Goal: Task Accomplishment & Management: Manage account settings

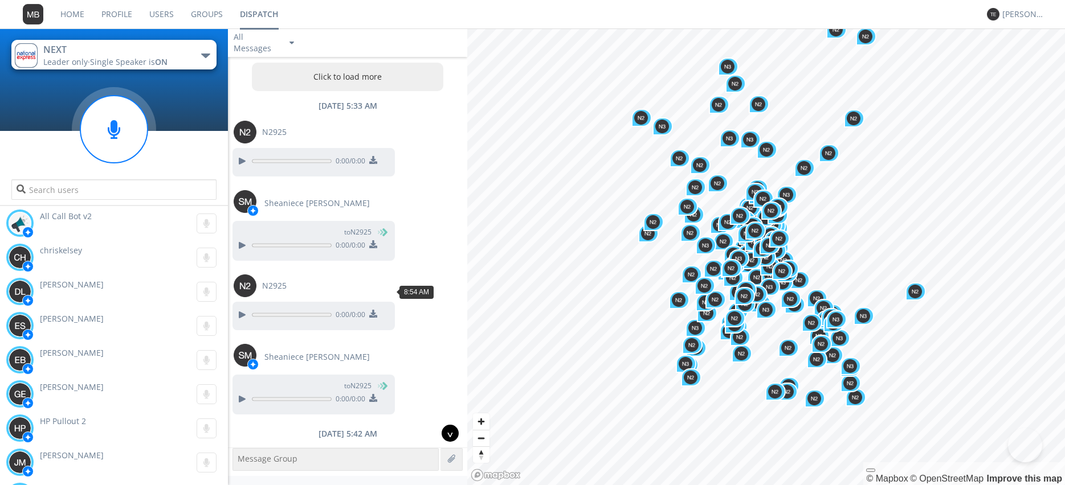
click at [447, 433] on div "^" at bounding box center [450, 433] width 17 height 17
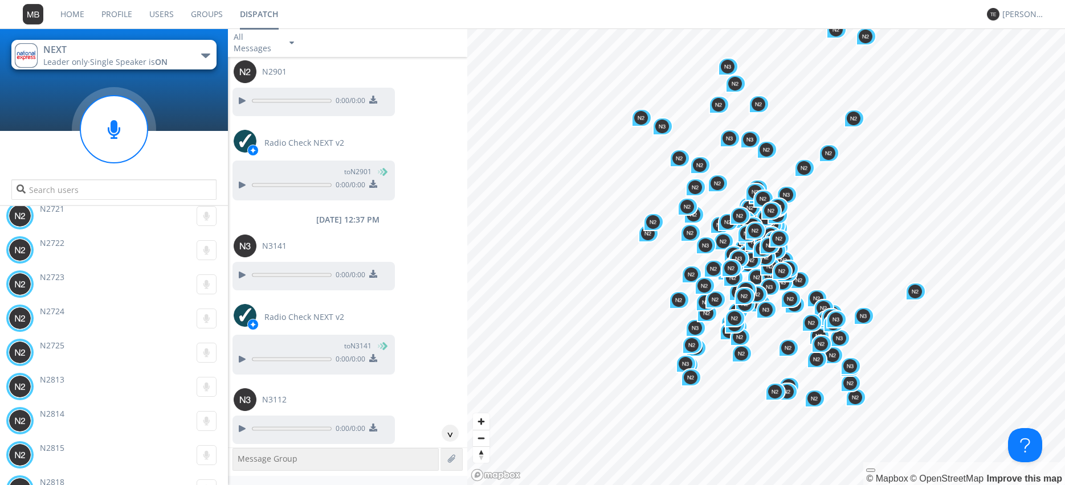
scroll to position [25263, 0]
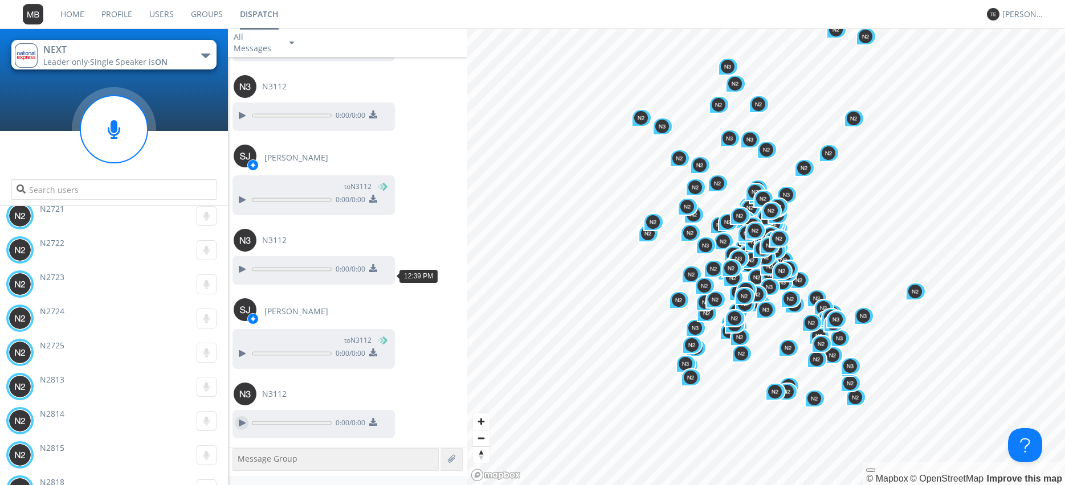
click at [247, 417] on div at bounding box center [242, 424] width 14 height 14
click at [240, 263] on div at bounding box center [242, 270] width 14 height 14
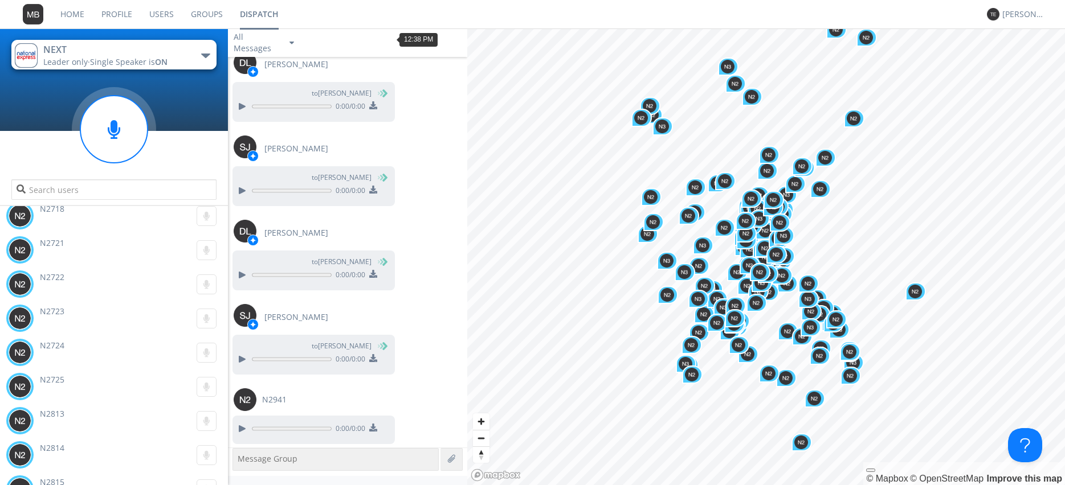
scroll to position [27082, 0]
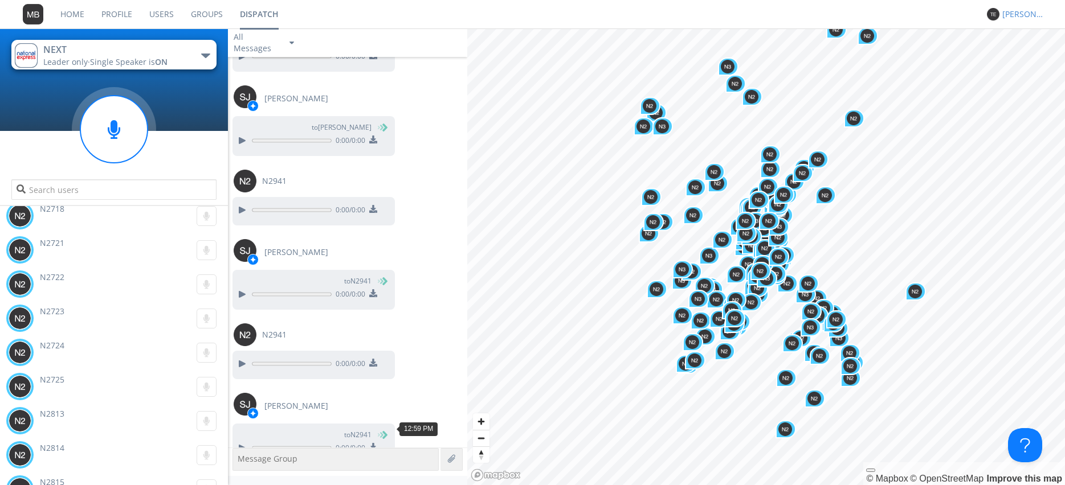
click at [1014, 19] on div "[PERSON_NAME]" at bounding box center [1023, 14] width 43 height 11
click at [1025, 44] on div "Settings" at bounding box center [1029, 40] width 59 height 21
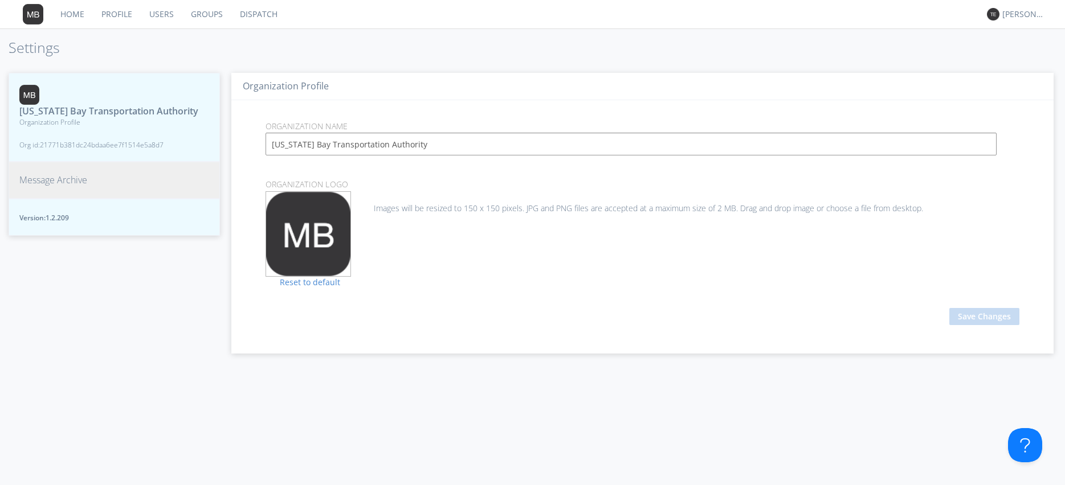
click at [92, 177] on button "Message Archive" at bounding box center [114, 180] width 211 height 37
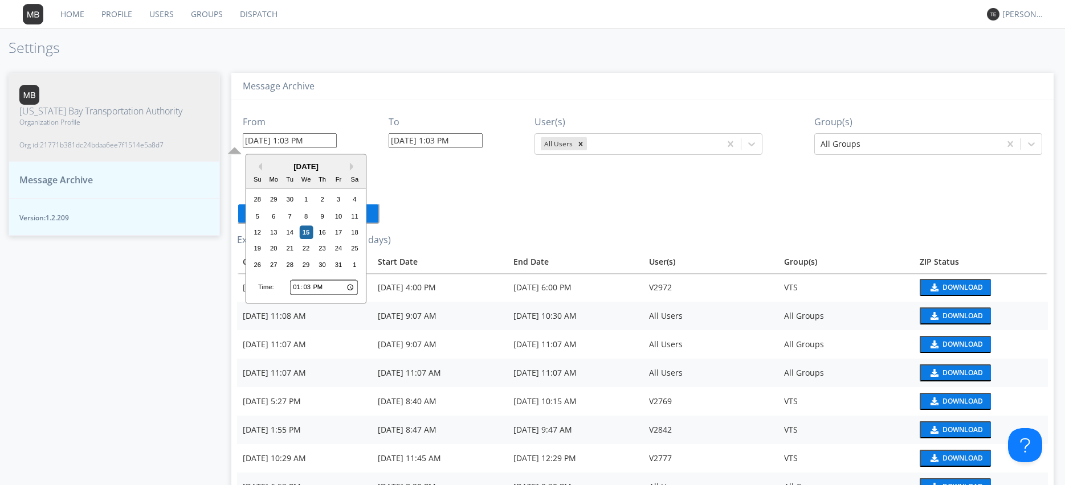
click at [289, 139] on input "[DATE] 1:03 PM" at bounding box center [290, 140] width 94 height 15
click at [298, 288] on input "13:03" at bounding box center [324, 287] width 68 height 15
type input "12:03"
type input "[DATE] 12:03 PM"
click at [422, 193] on div "From [DATE] 12:03 PM Previous Month Next Month [DATE] Su Mo Tu We Th Fr Sa 28 2…" at bounding box center [642, 357] width 811 height 515
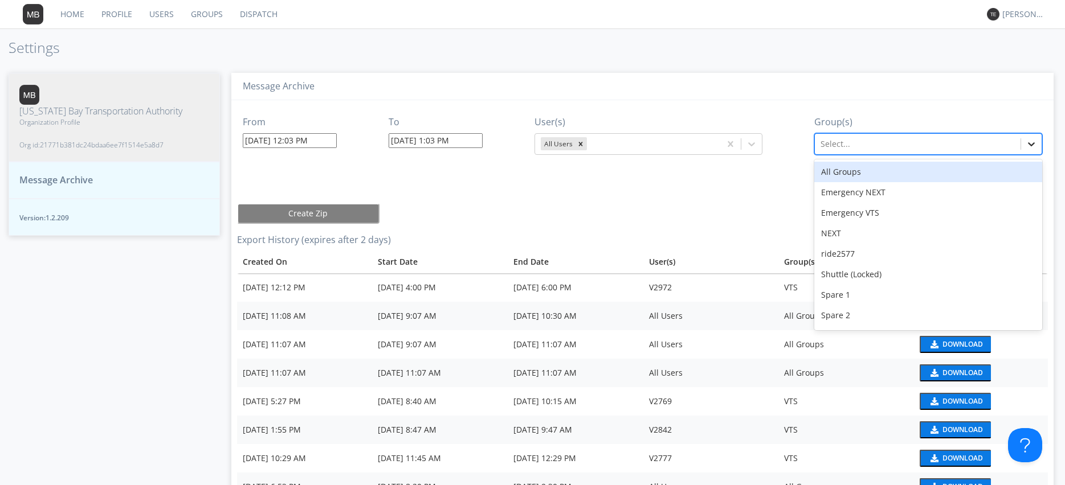
click at [1031, 144] on icon at bounding box center [1031, 143] width 11 height 11
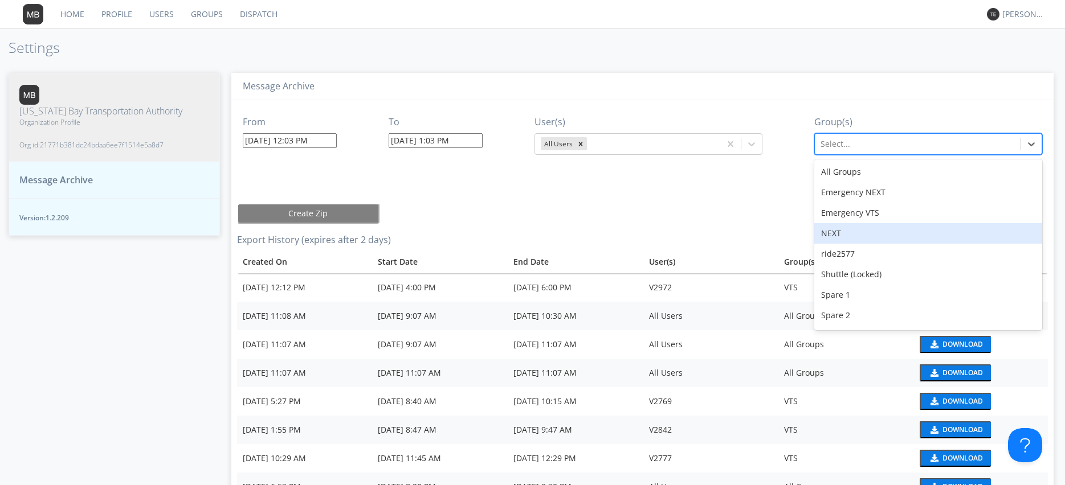
click at [884, 230] on div "NEXT" at bounding box center [928, 233] width 228 height 21
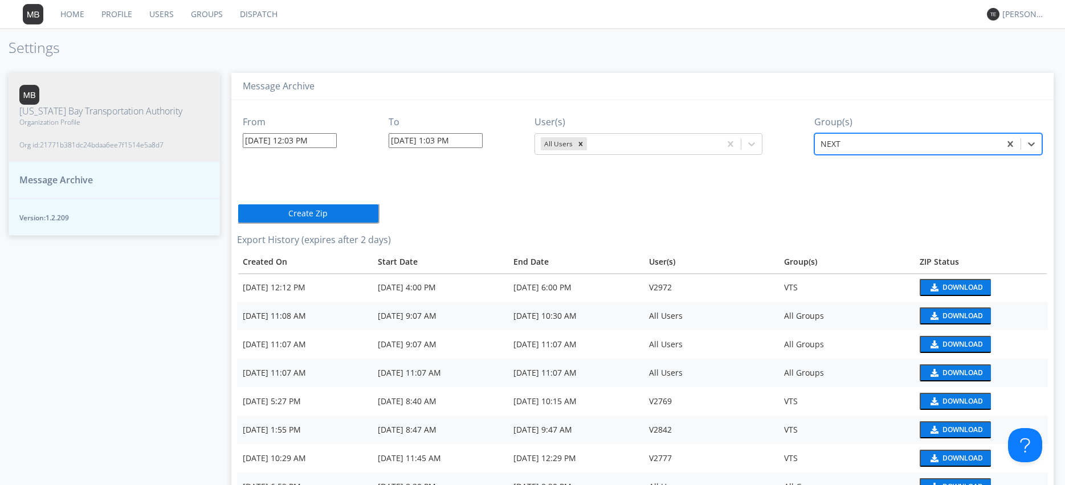
click at [297, 216] on button "Create Zip" at bounding box center [308, 213] width 142 height 21
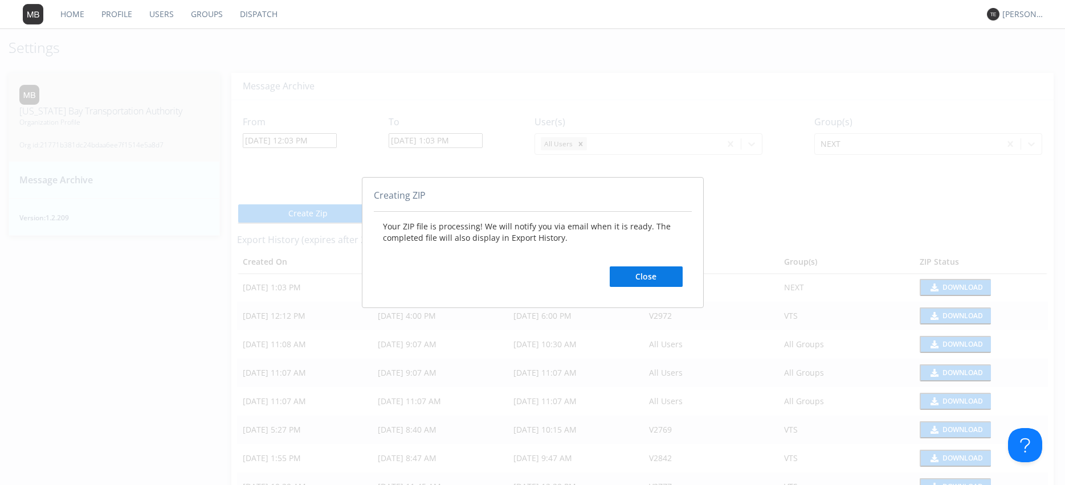
click at [653, 274] on button "Close" at bounding box center [646, 277] width 73 height 21
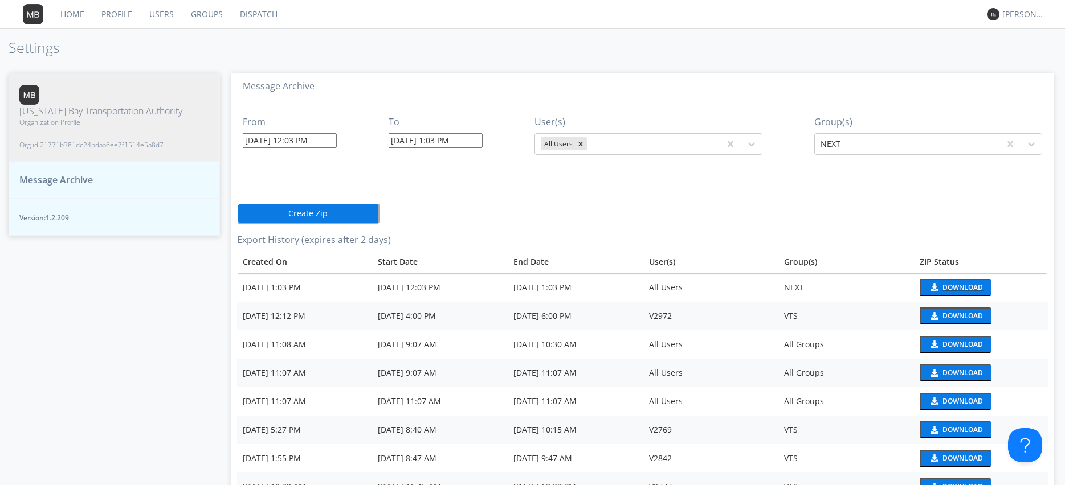
click at [962, 285] on div "Download" at bounding box center [962, 287] width 40 height 7
click at [250, 17] on link "Dispatch" at bounding box center [258, 14] width 55 height 28
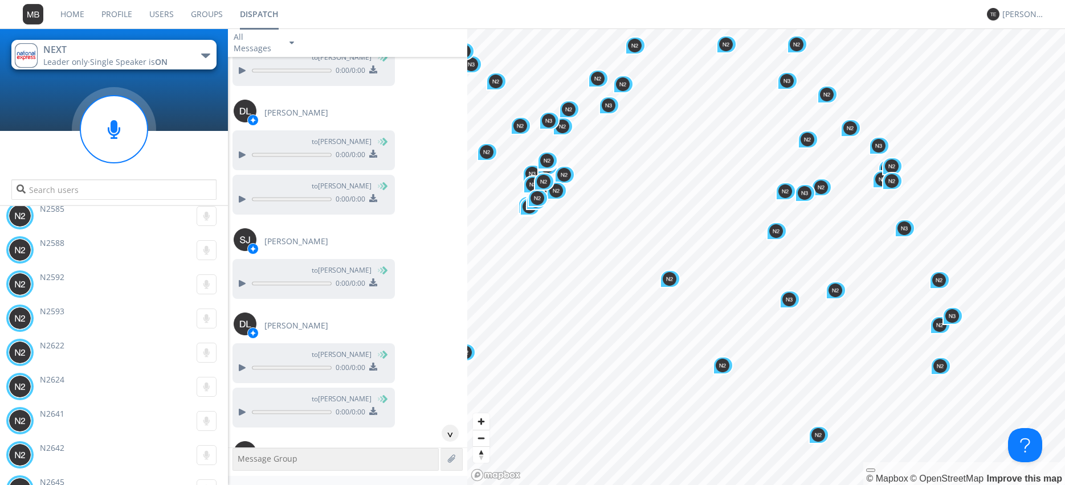
scroll to position [1177, 0]
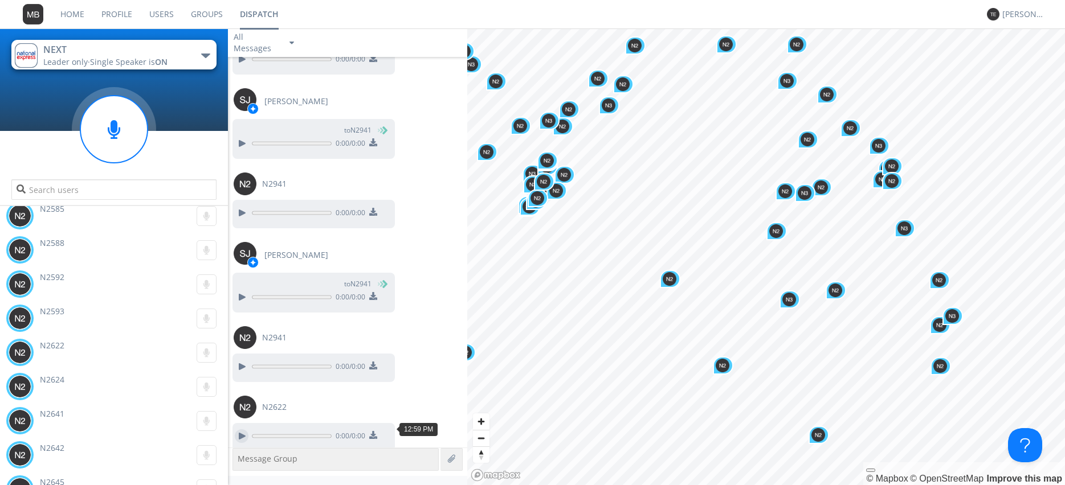
click at [238, 430] on div at bounding box center [242, 437] width 14 height 14
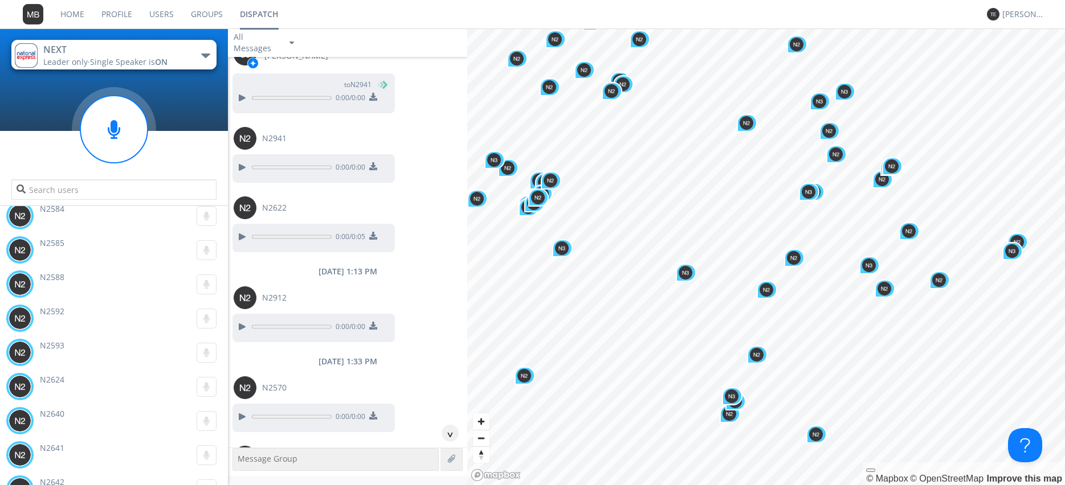
scroll to position [1819, 0]
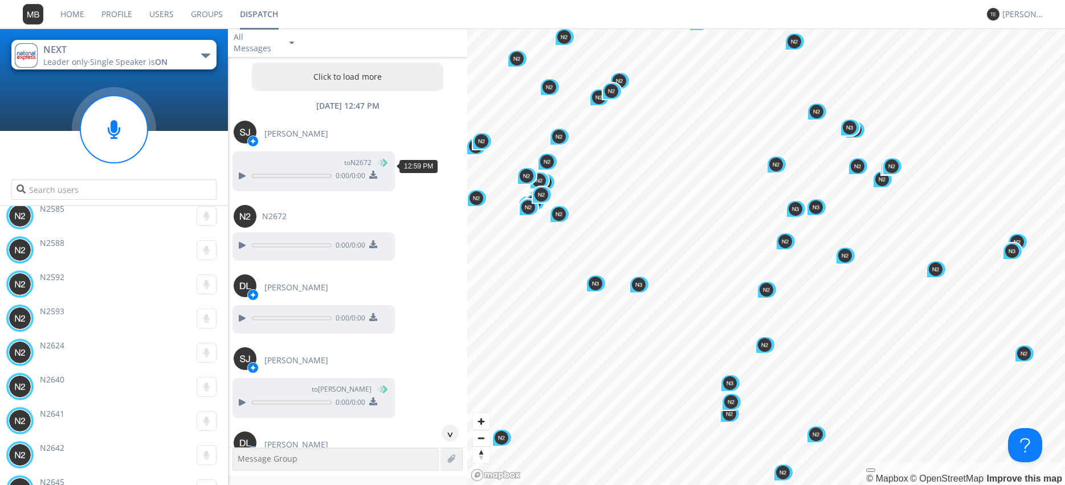
click at [375, 78] on button "Click to load more" at bounding box center [347, 77] width 191 height 28
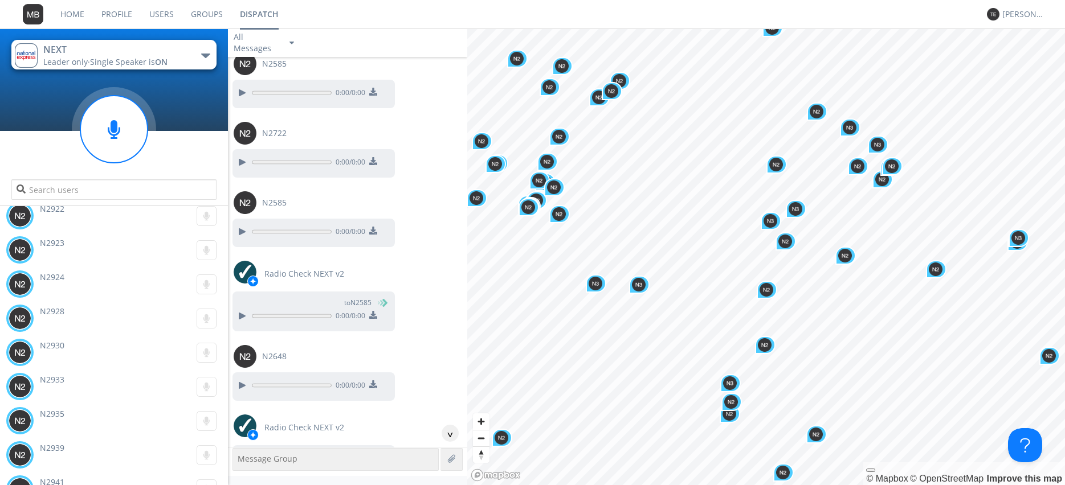
scroll to position [11120, 0]
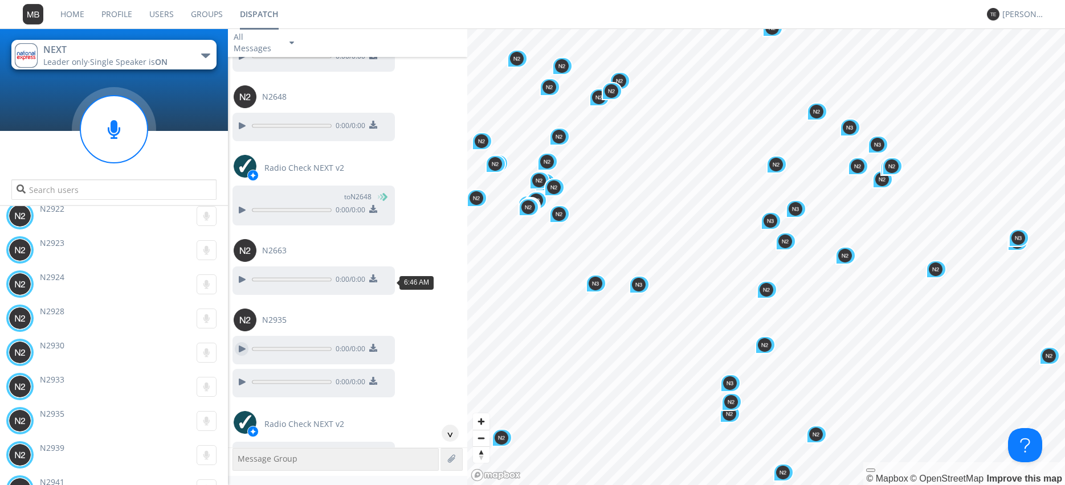
click at [244, 342] on div at bounding box center [242, 349] width 14 height 14
click at [238, 376] on div at bounding box center [242, 383] width 14 height 14
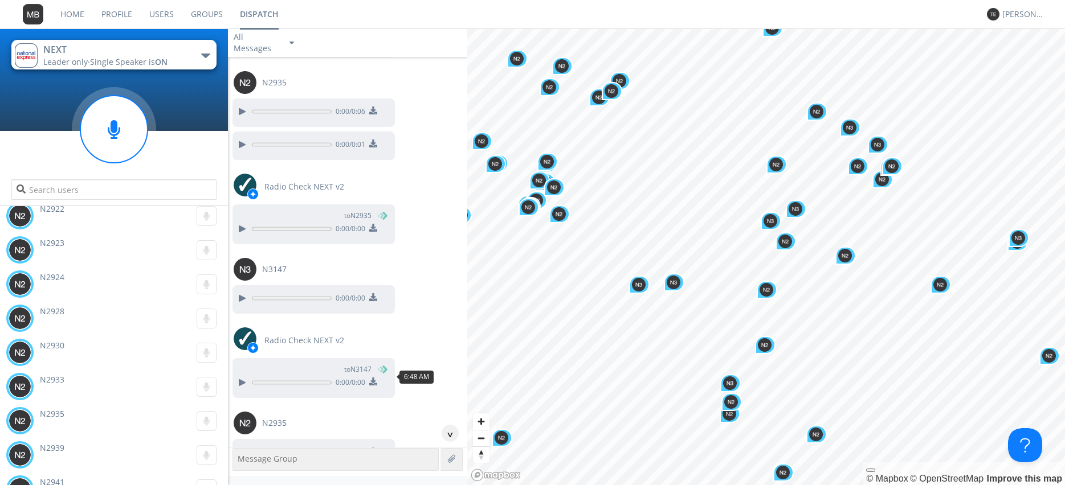
scroll to position [11445, 0]
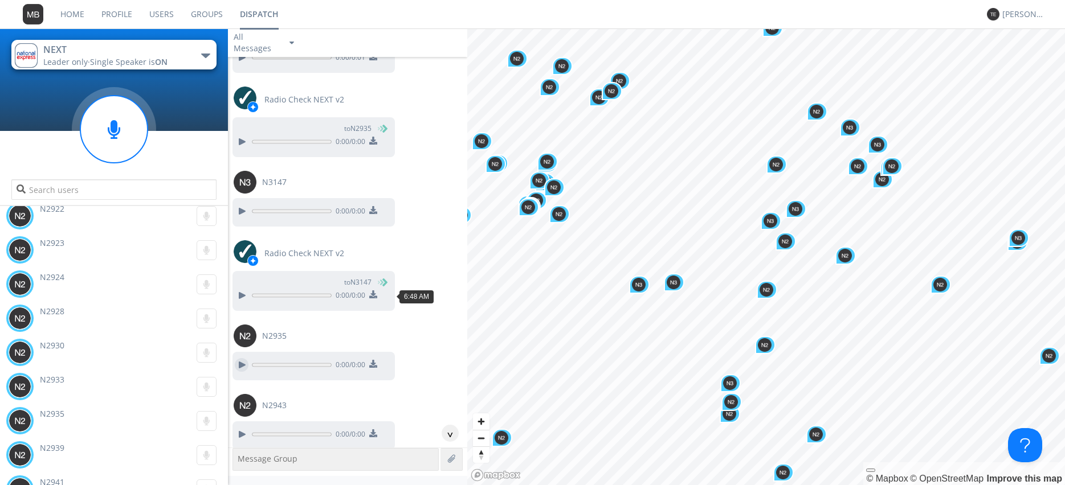
click at [236, 358] on div at bounding box center [242, 365] width 14 height 14
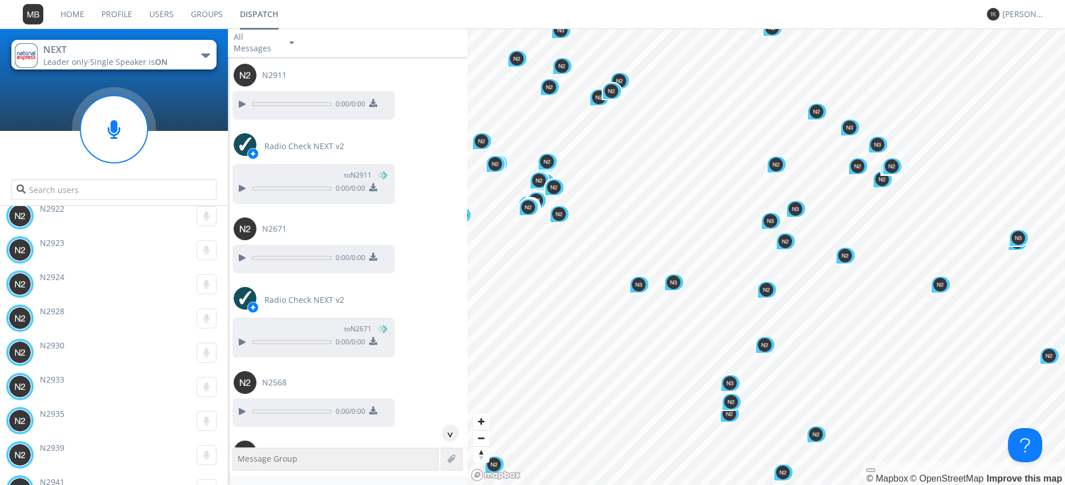
scroll to position [12225, 0]
